Goal: Information Seeking & Learning: Learn about a topic

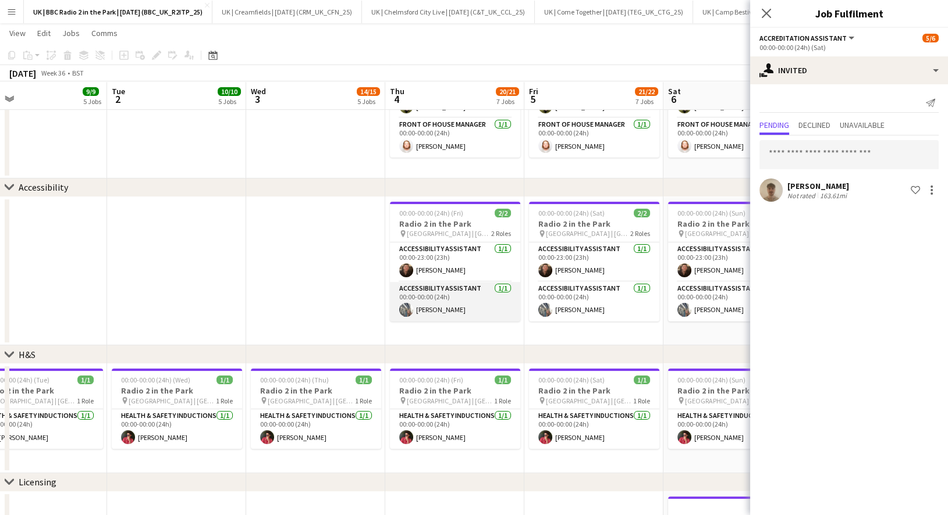
scroll to position [0, 359]
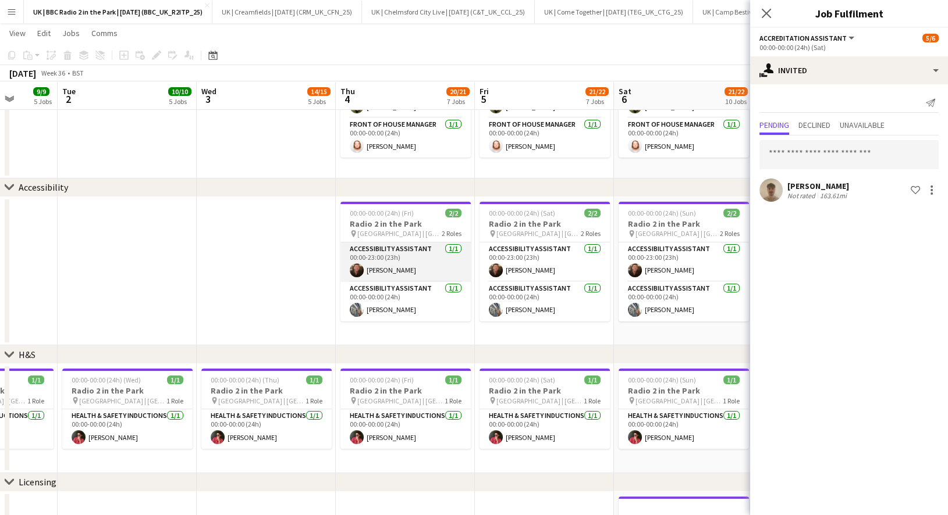
click at [421, 266] on app-card-role "Accessibility Assistant [DATE] 00:00-23:00 (23h) [PERSON_NAME]" at bounding box center [405, 263] width 130 height 40
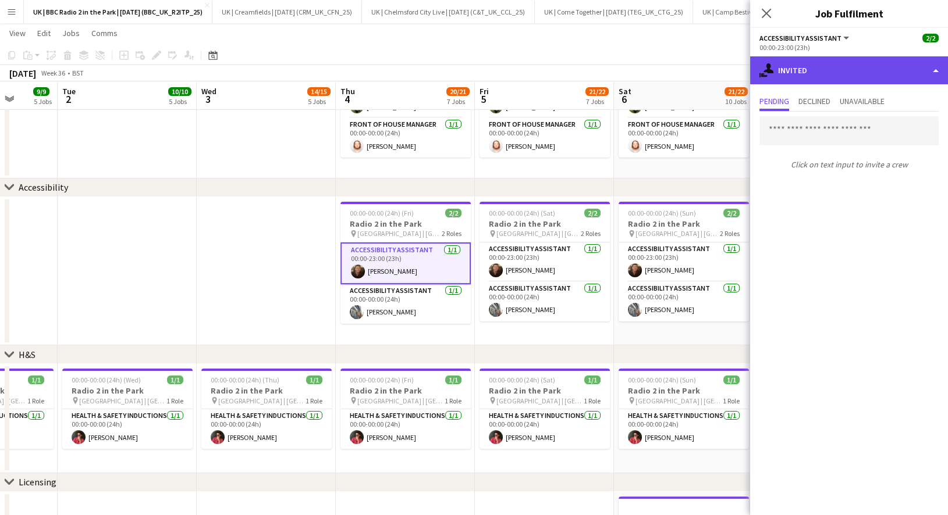
click at [825, 63] on div "single-neutral-actions-share-1 Invited" at bounding box center [849, 70] width 198 height 28
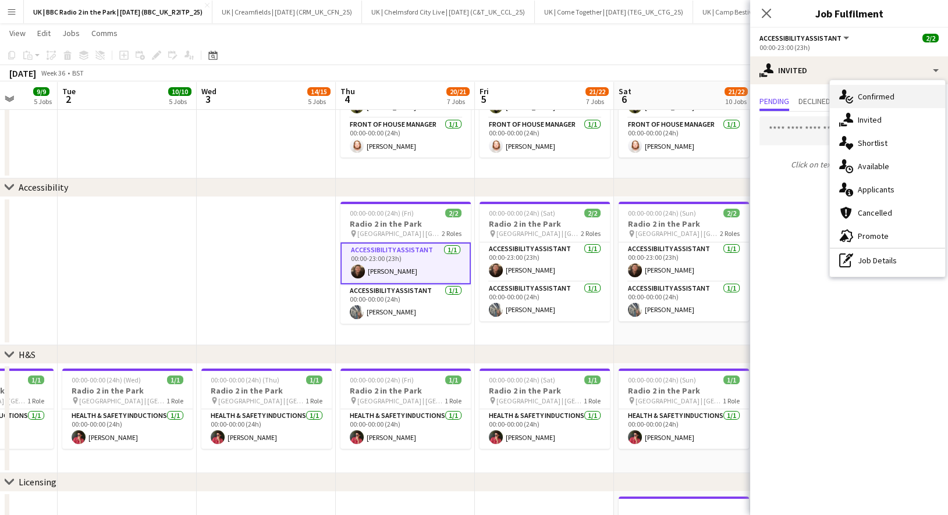
click at [867, 99] on div "single-neutral-actions-check-2 Confirmed" at bounding box center [887, 96] width 115 height 23
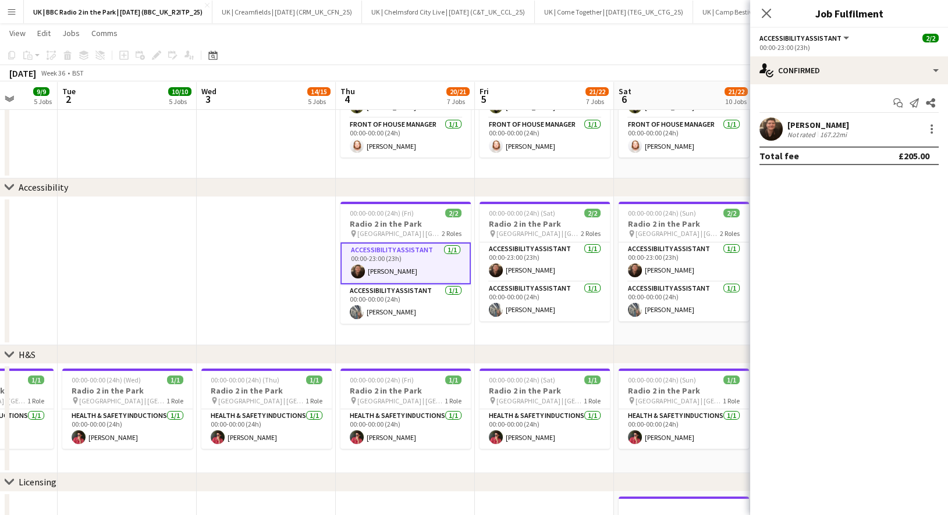
click at [773, 129] on app-user-avatar at bounding box center [770, 129] width 23 height 23
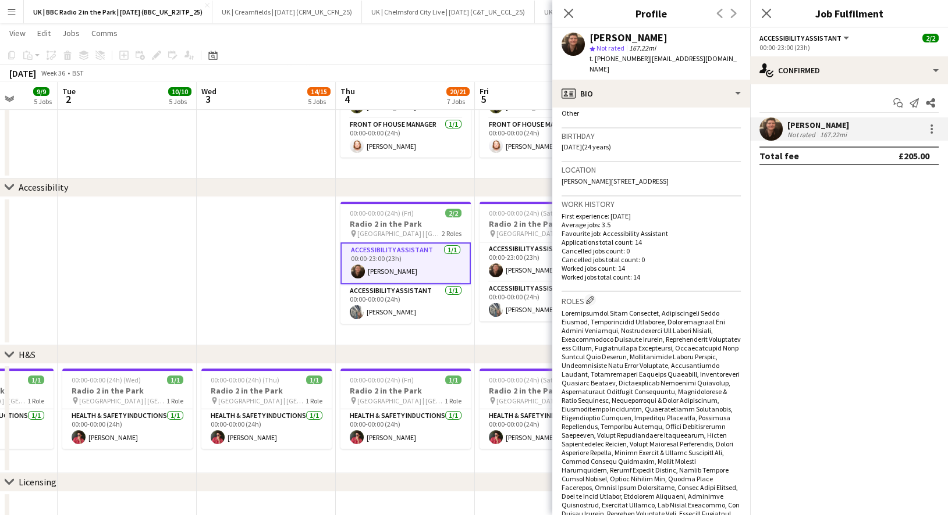
scroll to position [0, 0]
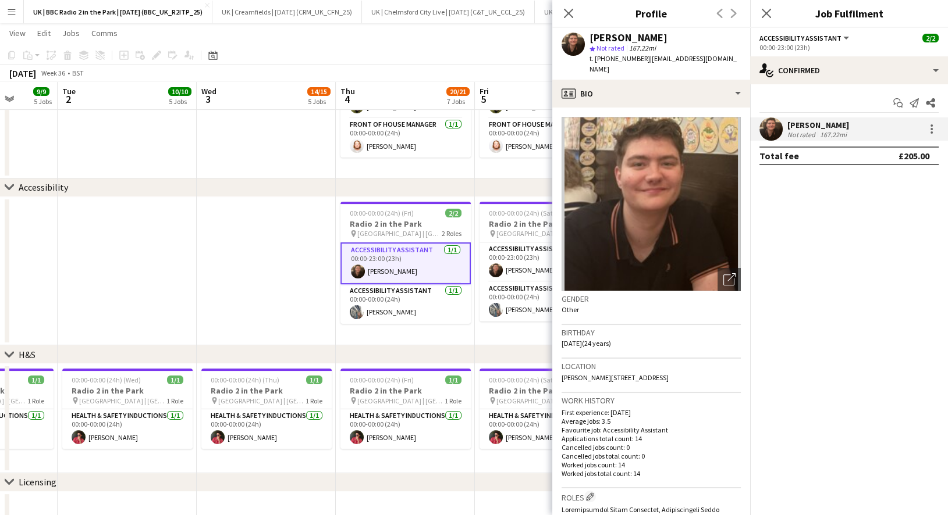
click at [728, 14] on div "Previous Next" at bounding box center [726, 13] width 47 height 27
click at [732, 14] on div "Previous Next" at bounding box center [726, 13] width 47 height 27
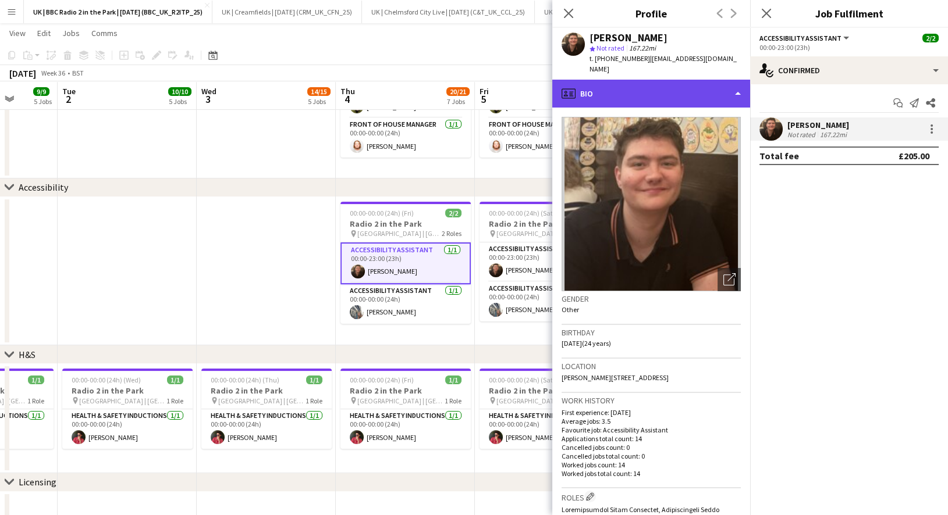
click at [739, 89] on div "profile Bio" at bounding box center [651, 94] width 198 height 28
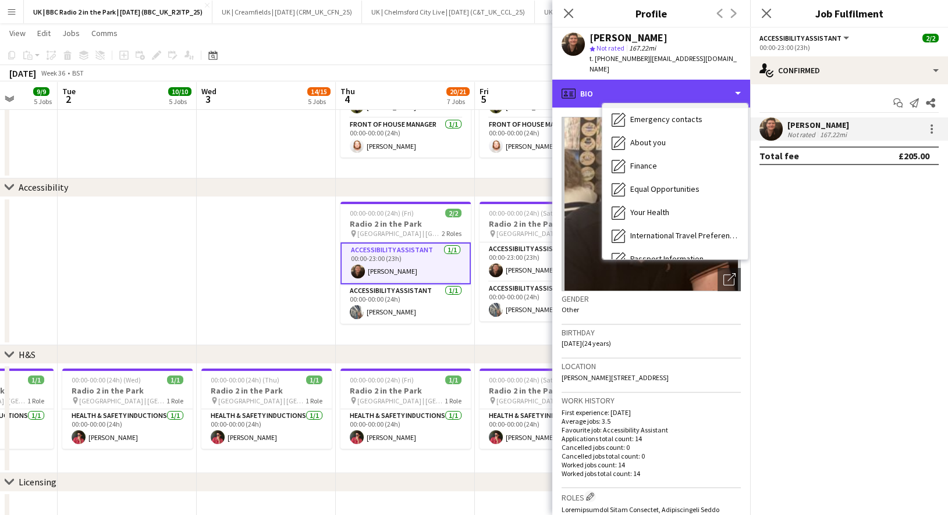
scroll to position [48, 0]
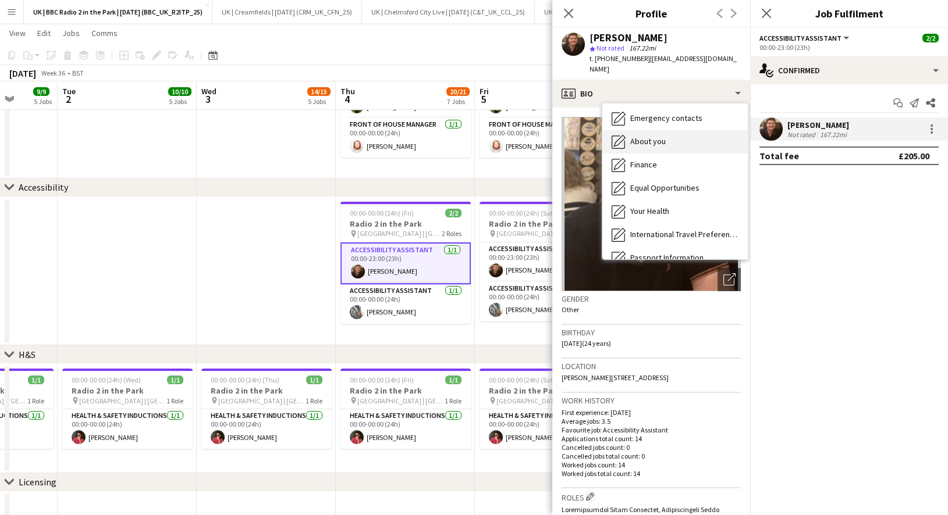
click at [655, 138] on span "About you" at bounding box center [647, 141] width 35 height 10
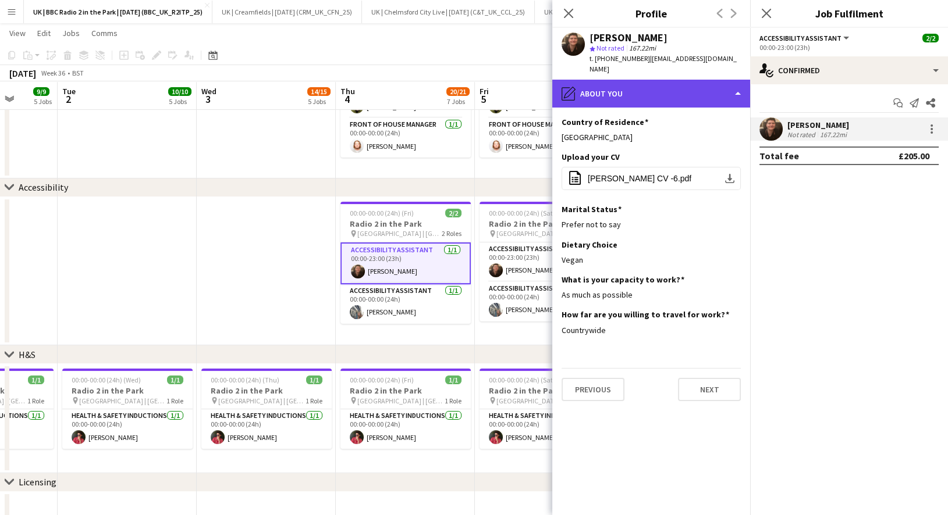
click at [738, 91] on div "pencil4 About you" at bounding box center [651, 94] width 198 height 28
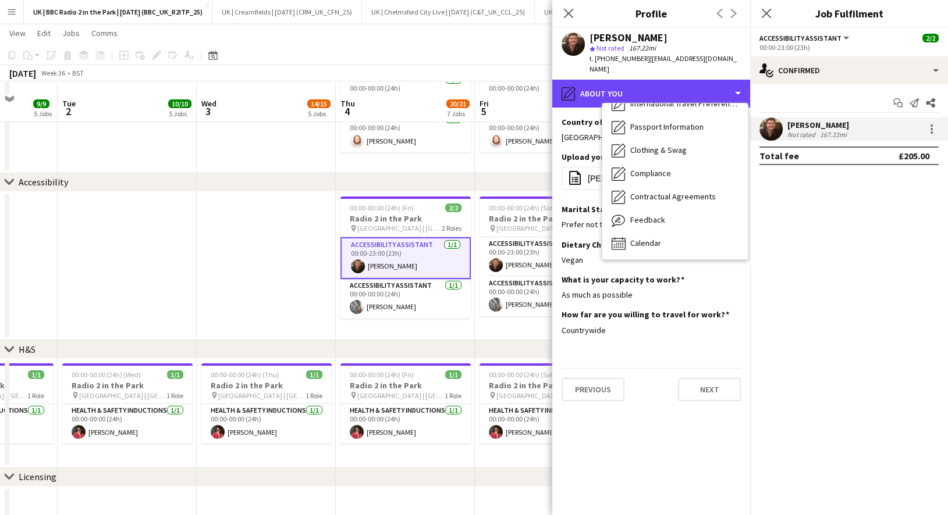
scroll to position [684, 0]
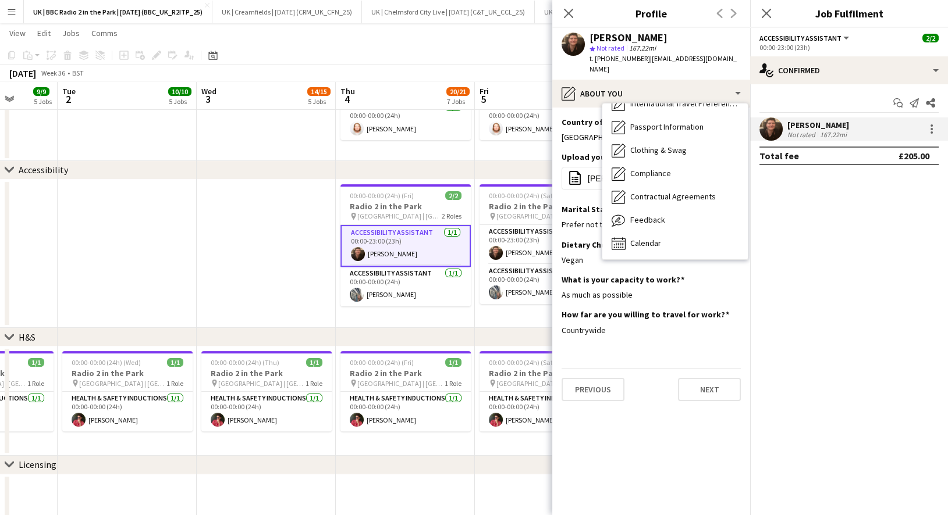
click at [848, 293] on mat-expansion-panel "check Confirmed Start chat Send notification Share [PERSON_NAME] Not rated 167.…" at bounding box center [849, 299] width 198 height 431
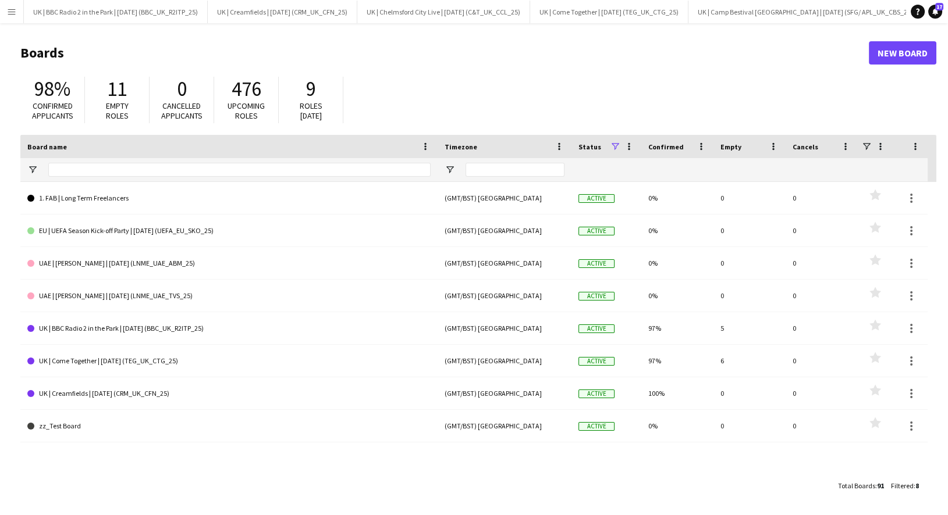
click at [5, 12] on button "Menu" at bounding box center [11, 11] width 23 height 23
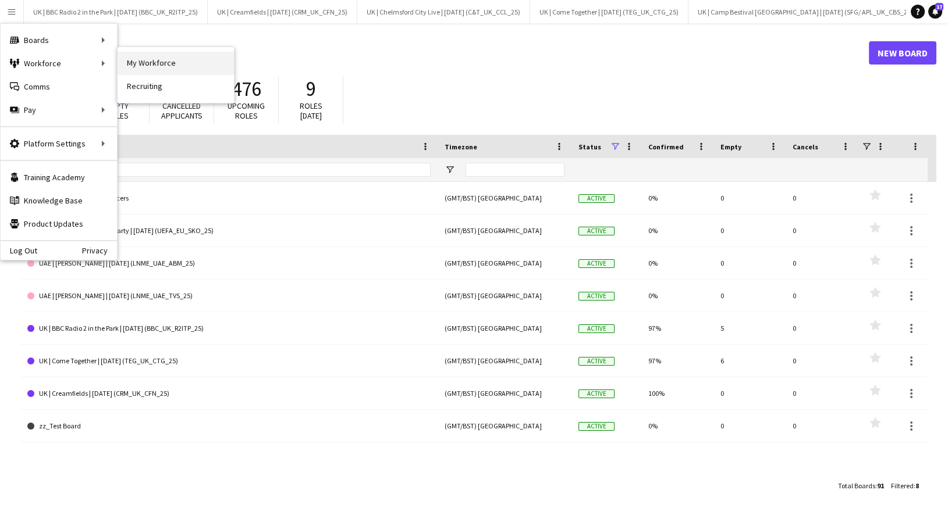
click at [148, 62] on link "My Workforce" at bounding box center [176, 63] width 116 height 23
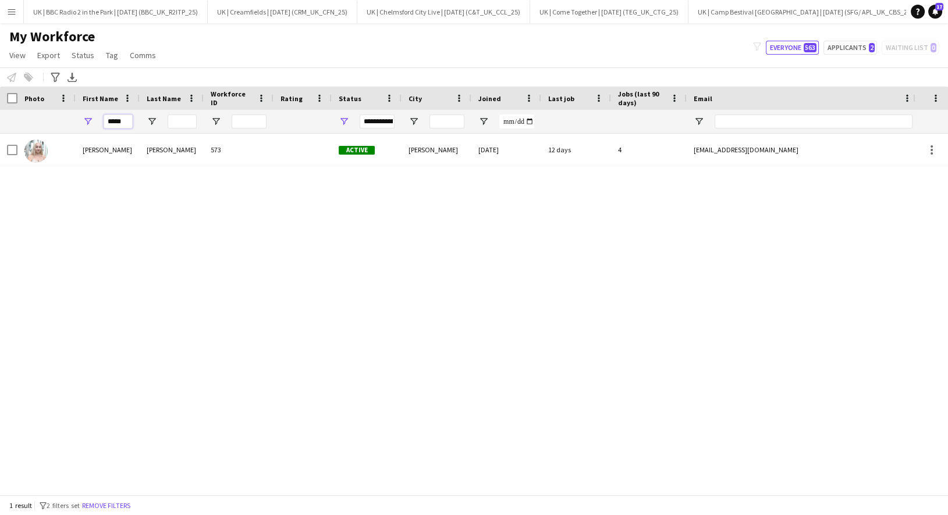
click at [120, 120] on input "*****" at bounding box center [118, 122] width 29 height 14
type input "****"
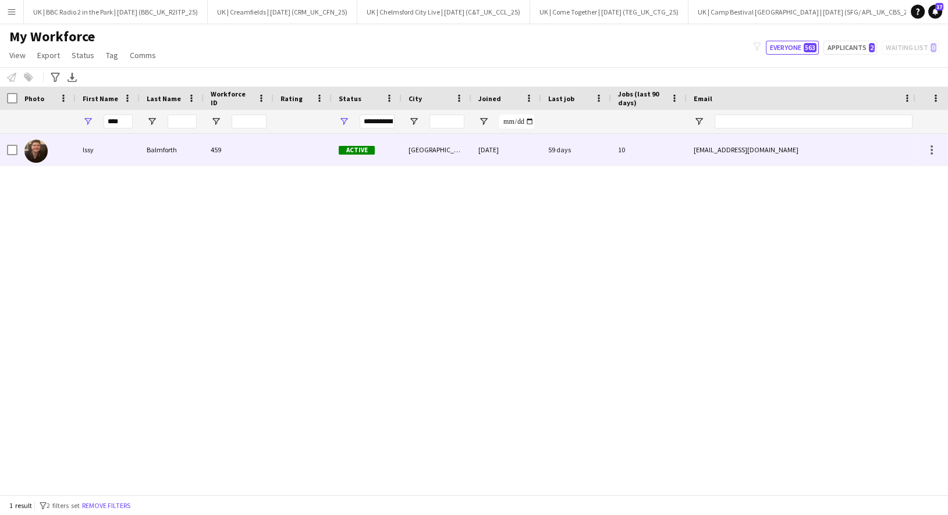
click at [122, 162] on div "Issy" at bounding box center [108, 150] width 64 height 32
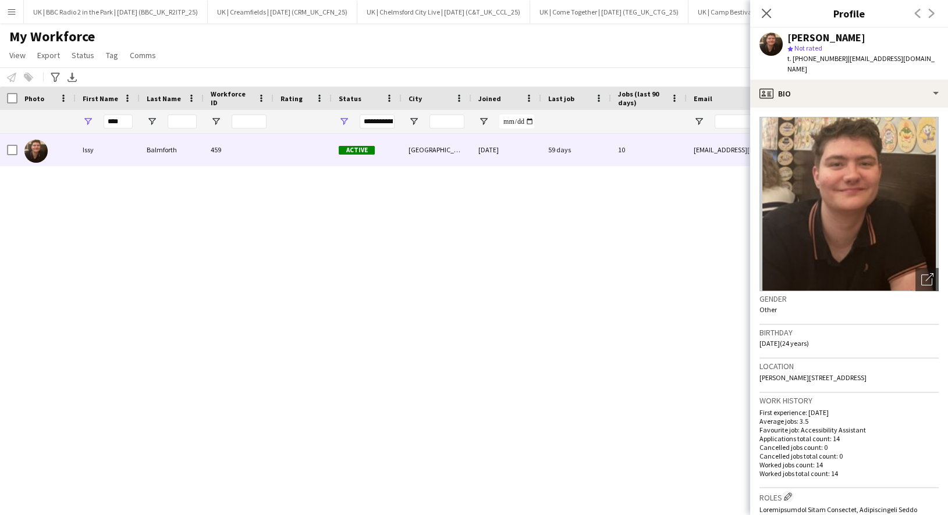
click at [928, 11] on div "Previous Next" at bounding box center [924, 13] width 47 height 27
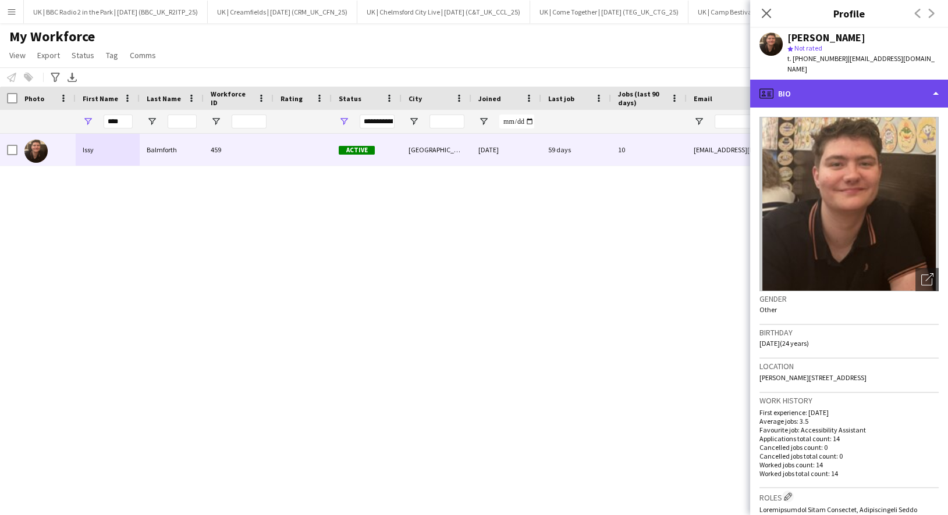
click at [936, 96] on div "profile Bio" at bounding box center [849, 94] width 198 height 28
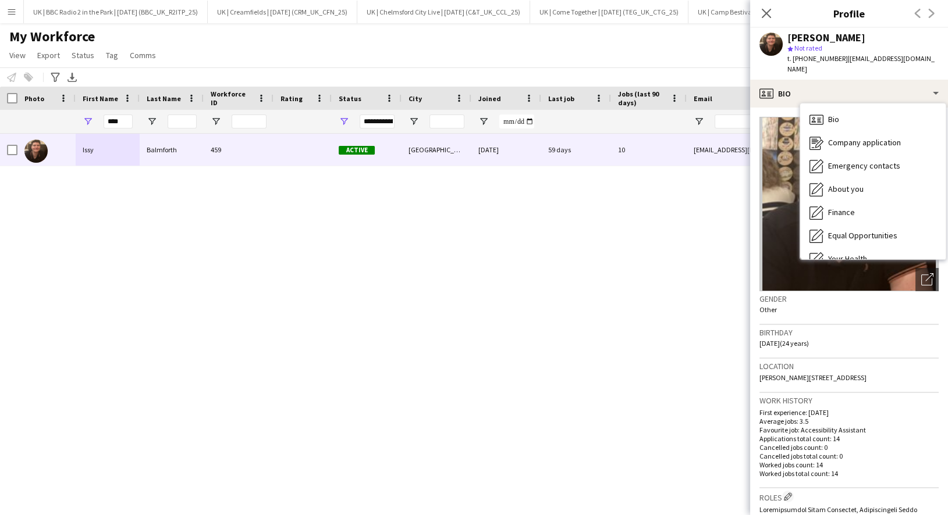
click at [882, 74] on div "t. +447845744229 | yournameherepresents@gmail.com" at bounding box center [862, 64] width 151 height 21
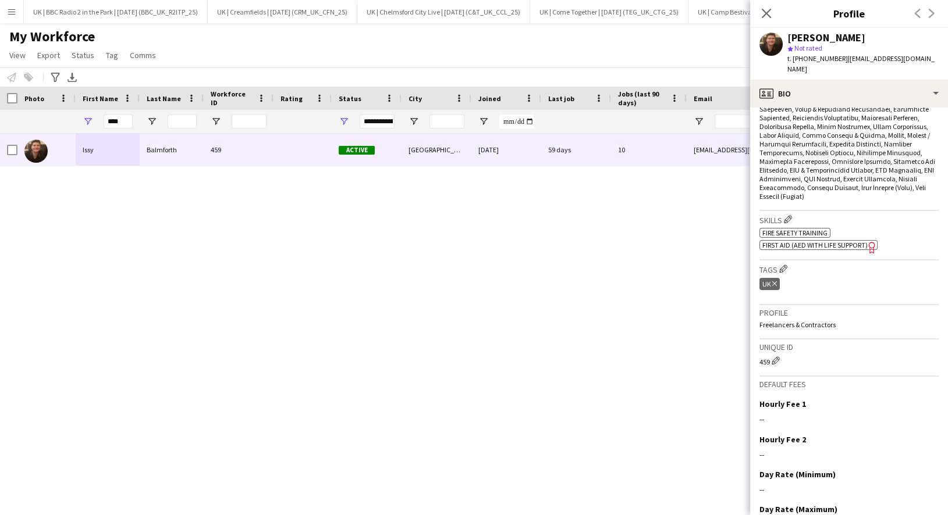
scroll to position [725, 0]
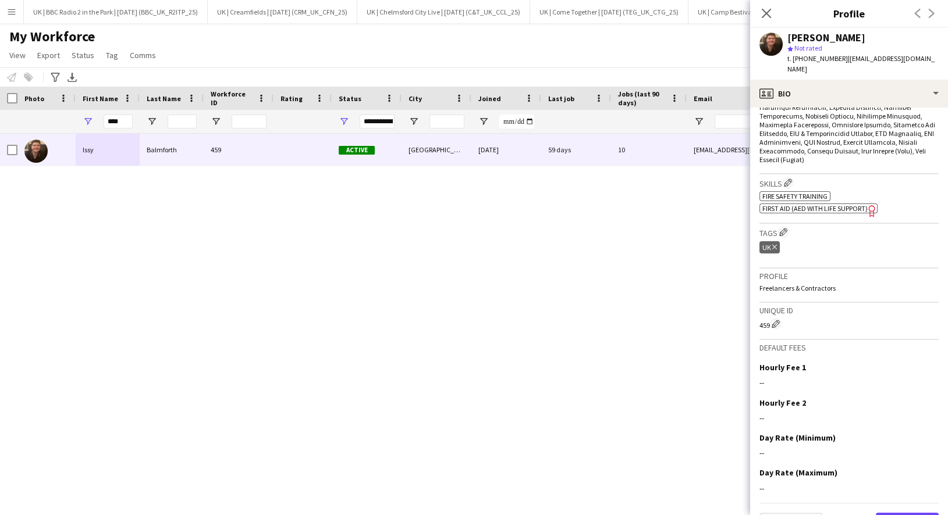
click at [901, 513] on button "Next" at bounding box center [906, 524] width 63 height 23
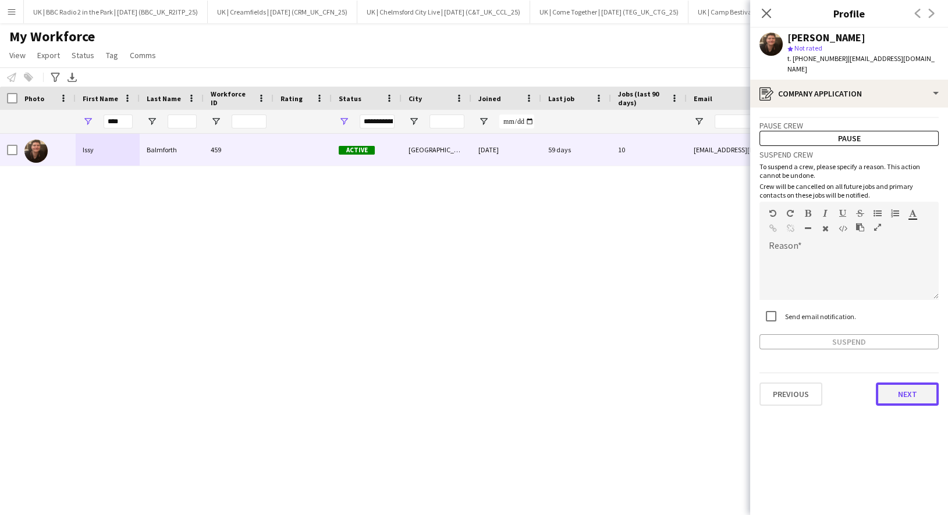
click at [902, 399] on button "Next" at bounding box center [906, 394] width 63 height 23
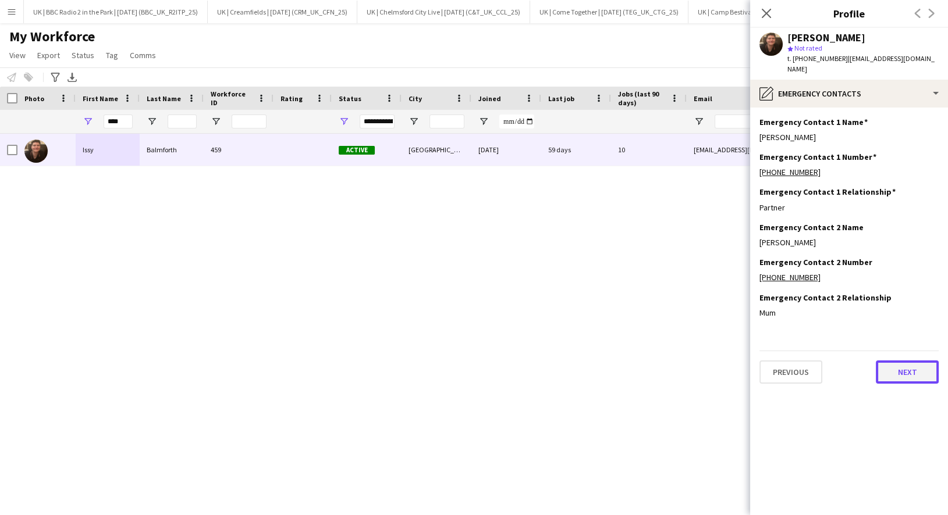
click at [904, 371] on button "Next" at bounding box center [906, 372] width 63 height 23
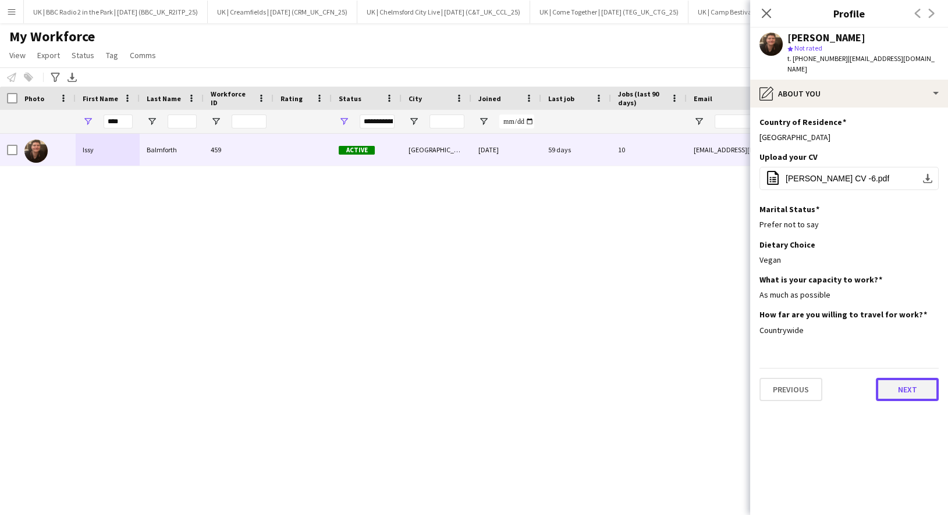
click at [903, 390] on button "Next" at bounding box center [906, 389] width 63 height 23
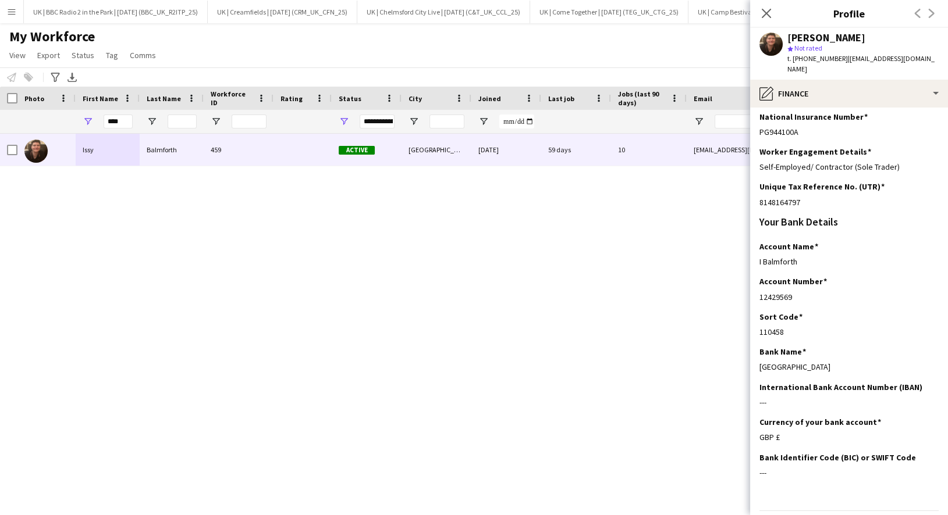
scroll to position [184, 0]
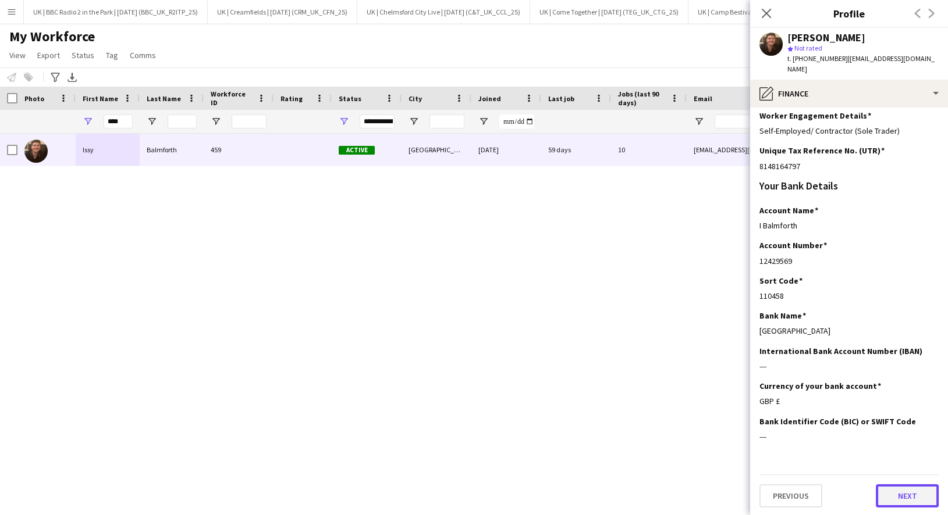
click at [905, 496] on button "Next" at bounding box center [906, 496] width 63 height 23
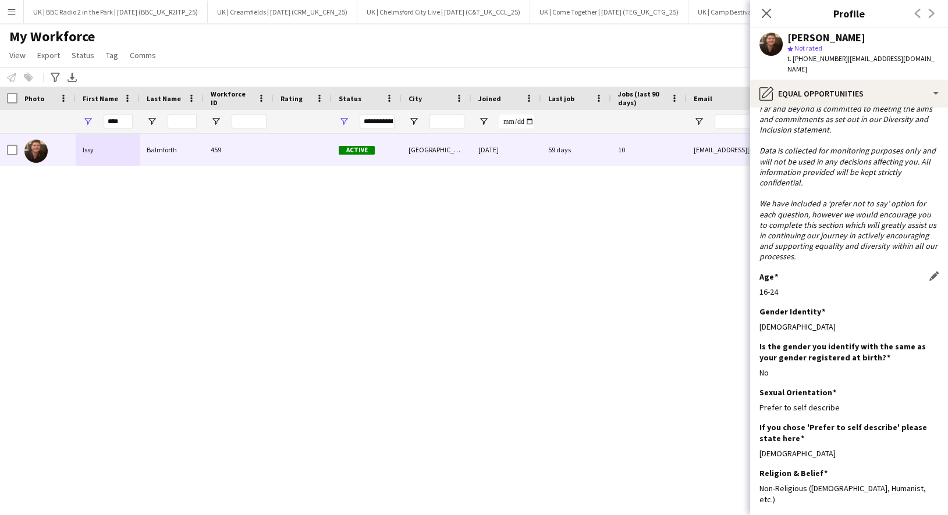
scroll to position [136, 0]
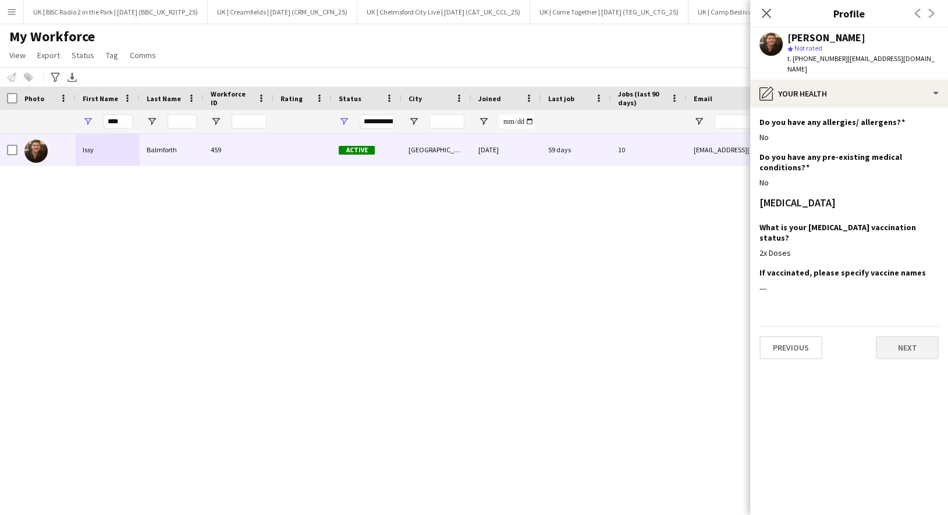
scroll to position [0, 0]
click at [909, 343] on button "Next" at bounding box center [906, 347] width 63 height 23
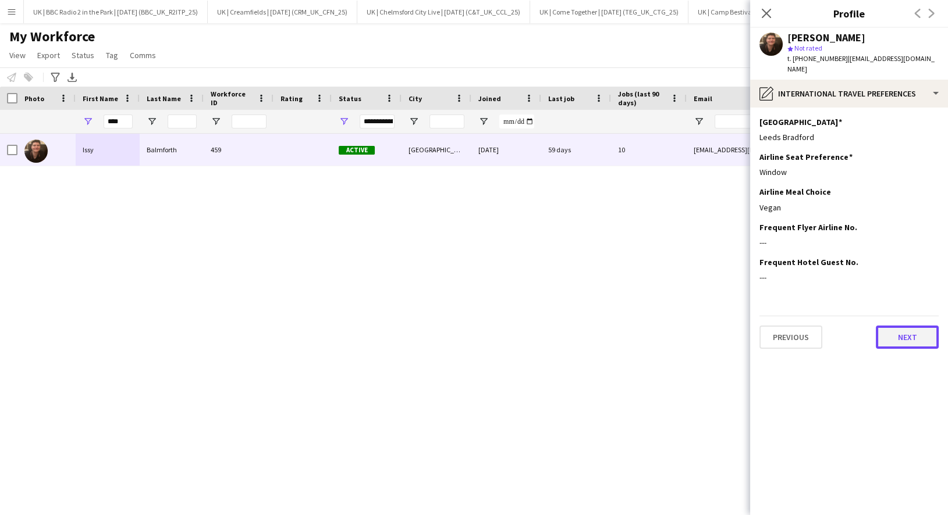
click at [909, 343] on button "Next" at bounding box center [906, 337] width 63 height 23
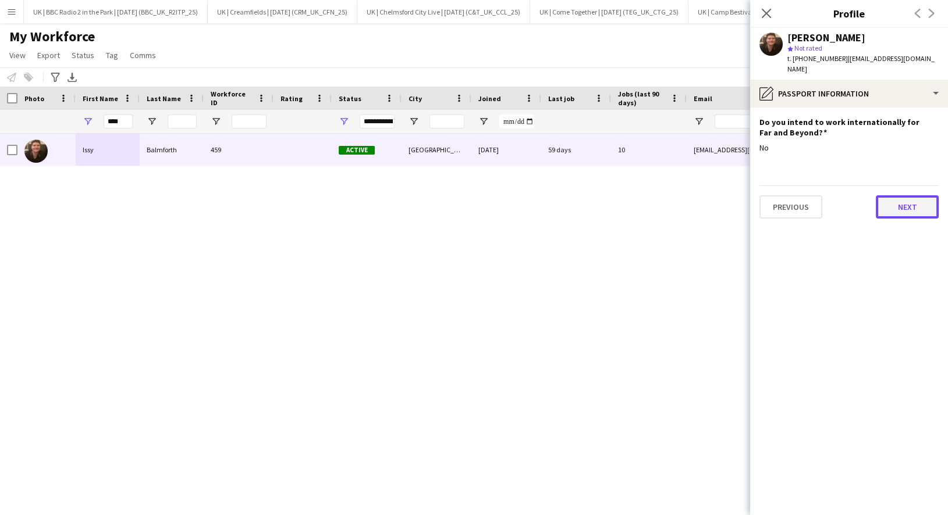
click at [906, 199] on button "Next" at bounding box center [906, 206] width 63 height 23
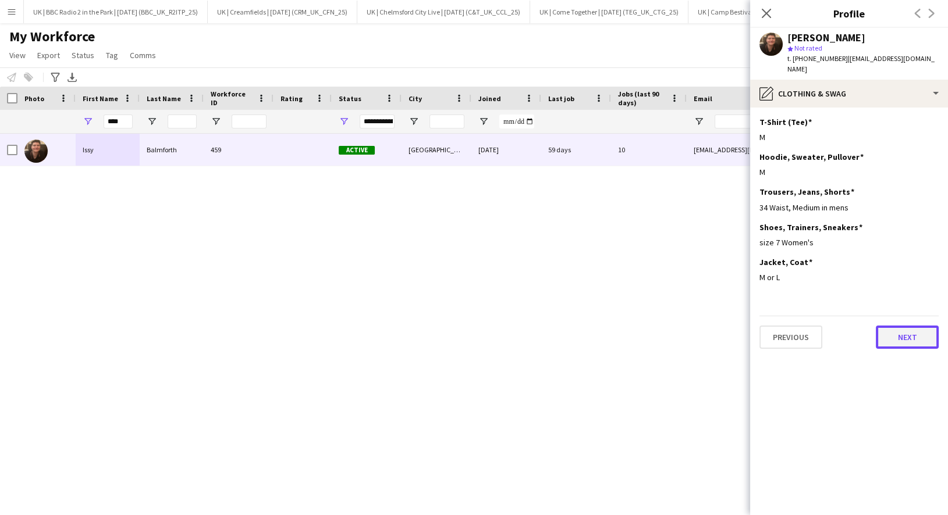
click at [903, 333] on button "Next" at bounding box center [906, 337] width 63 height 23
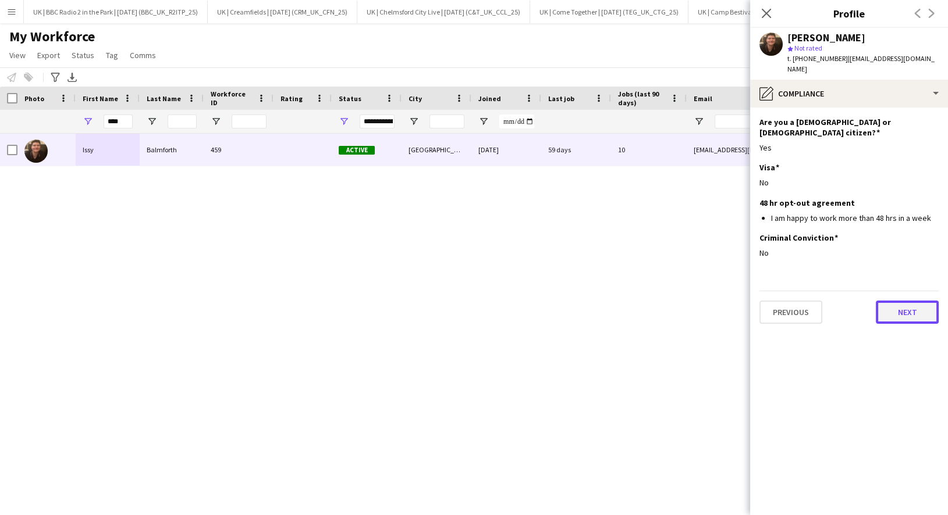
click at [904, 302] on button "Next" at bounding box center [906, 312] width 63 height 23
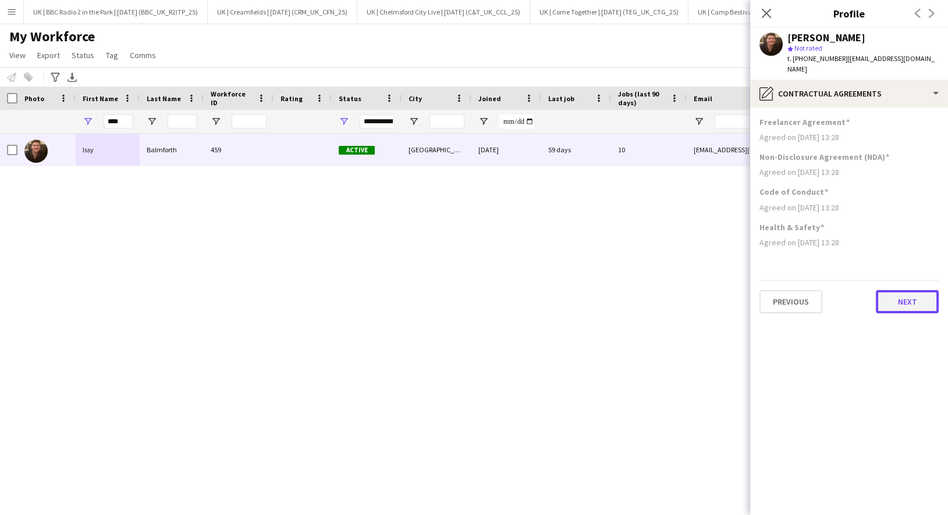
click at [904, 302] on button "Next" at bounding box center [906, 301] width 63 height 23
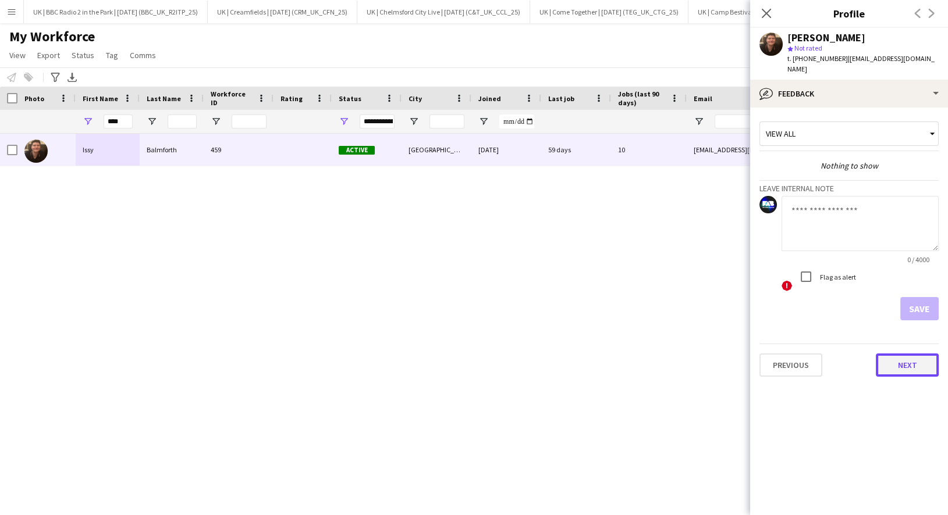
click at [907, 355] on button "Next" at bounding box center [906, 365] width 63 height 23
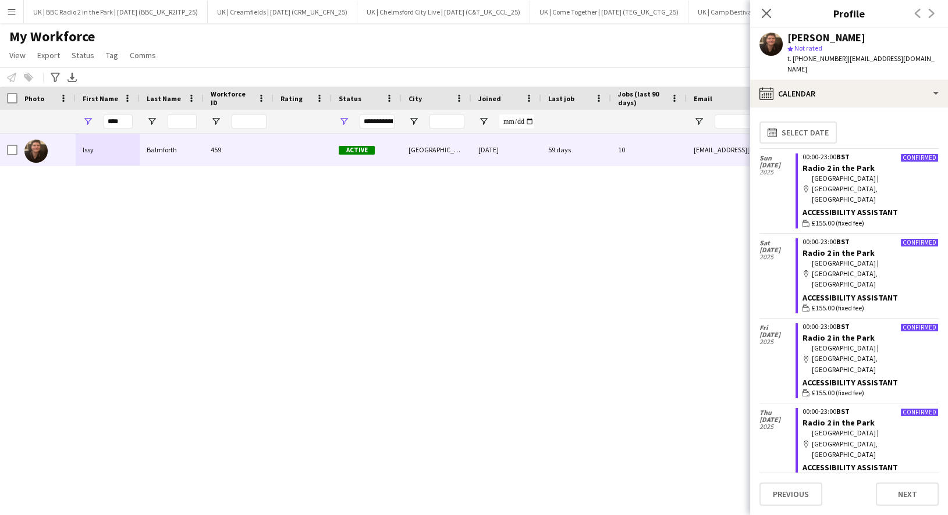
scroll to position [310, 0]
